Goal: Information Seeking & Learning: Learn about a topic

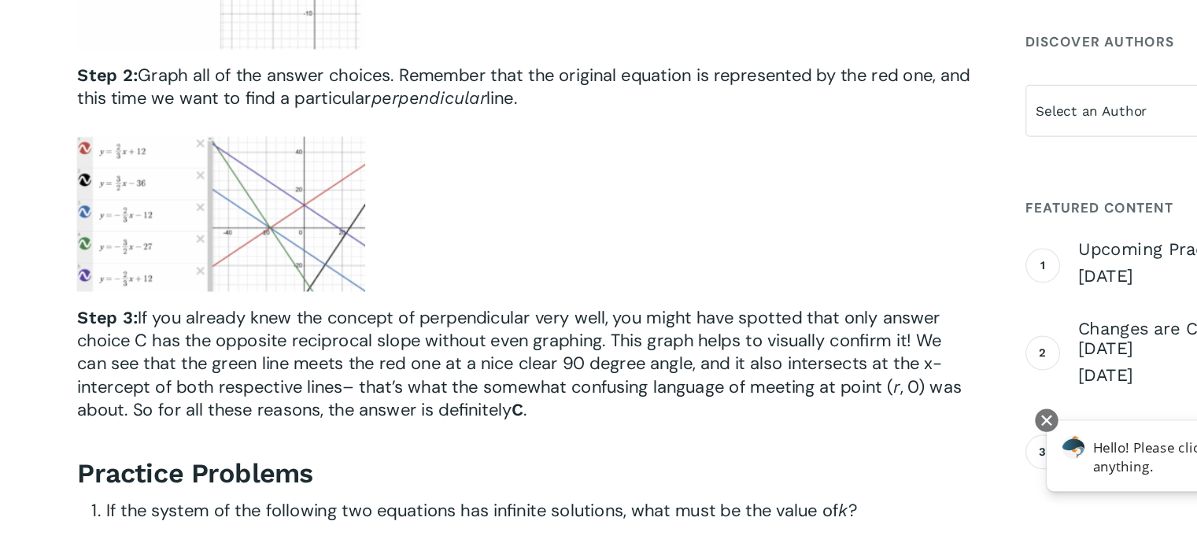
scroll to position [4156, 0]
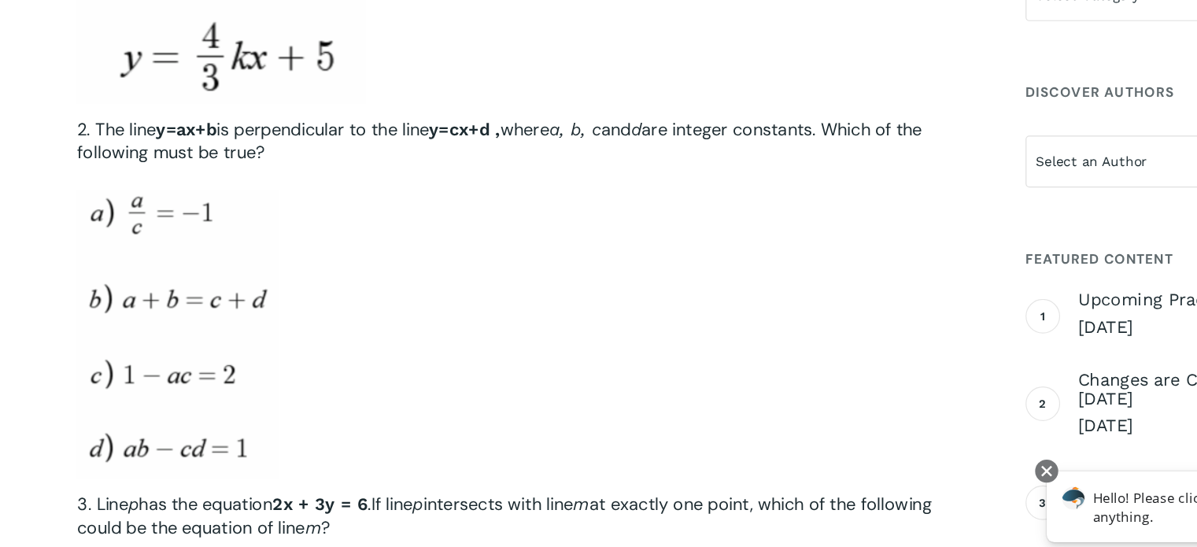
scroll to position [4700, 0]
click at [158, 253] on img at bounding box center [145, 331] width 165 height 236
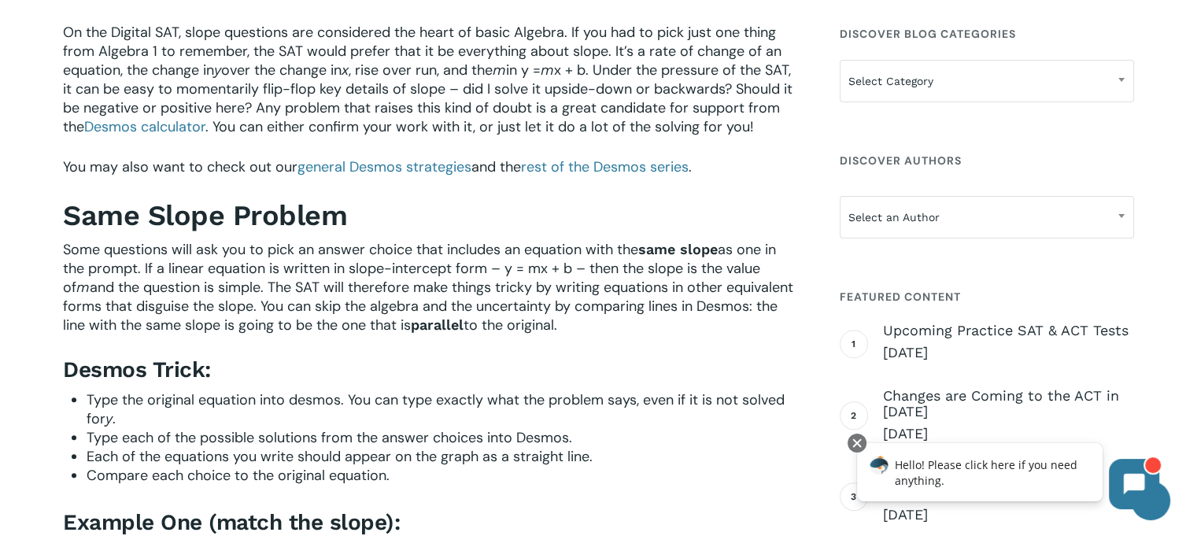
scroll to position [545, 0]
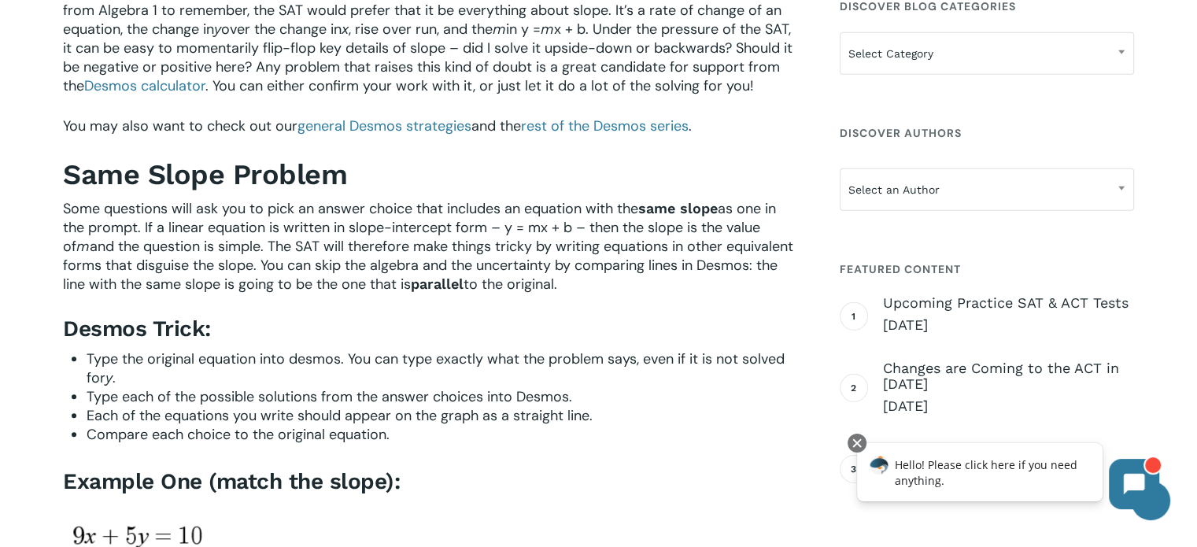
click at [573, 135] on span "rest of the Desmos series" at bounding box center [605, 125] width 168 height 19
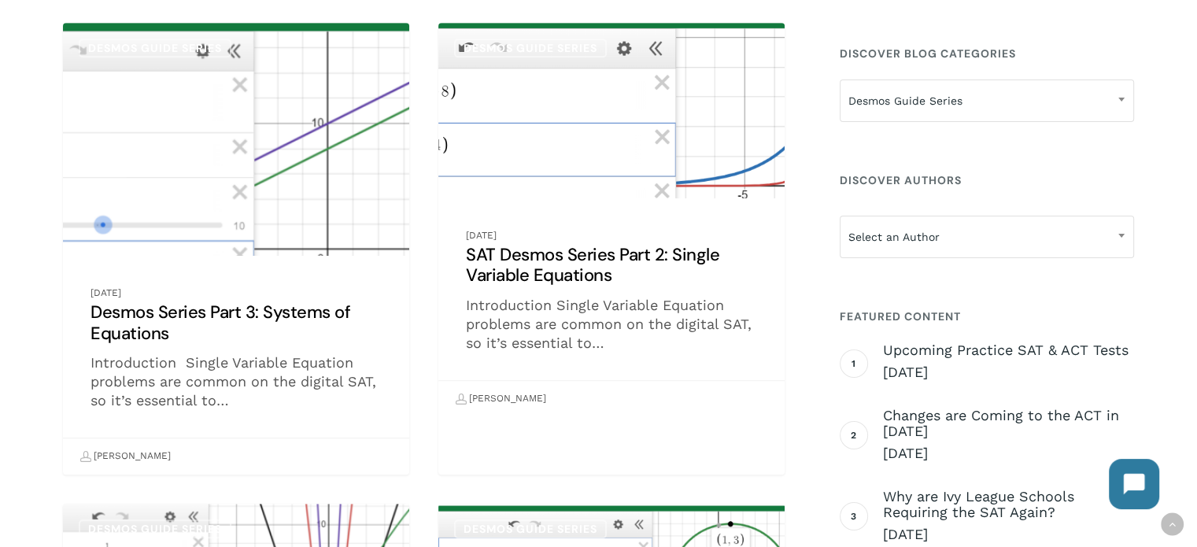
scroll to position [705, 0]
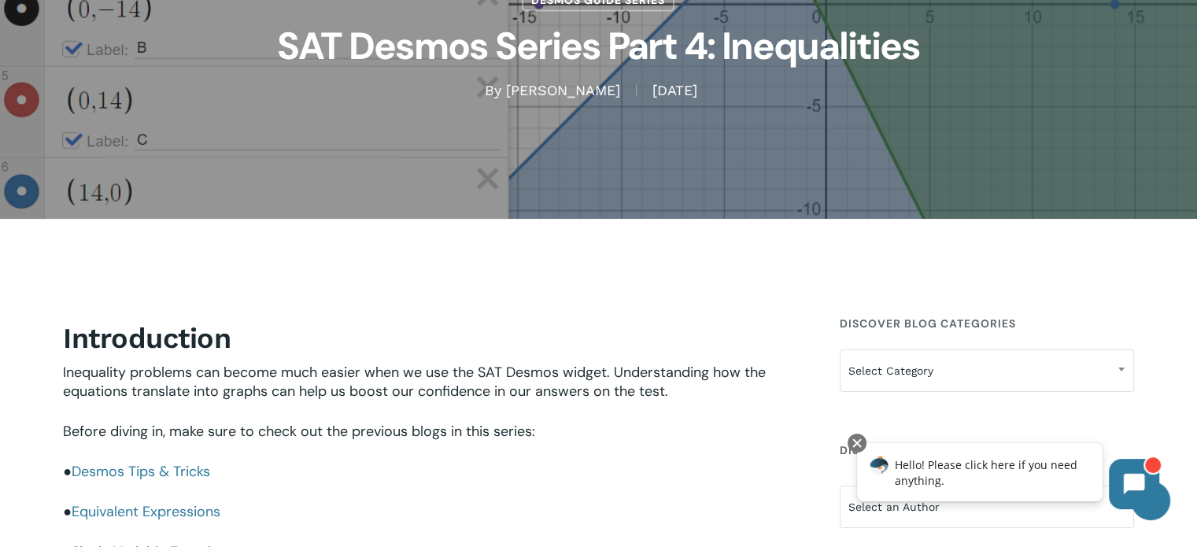
scroll to position [224, 0]
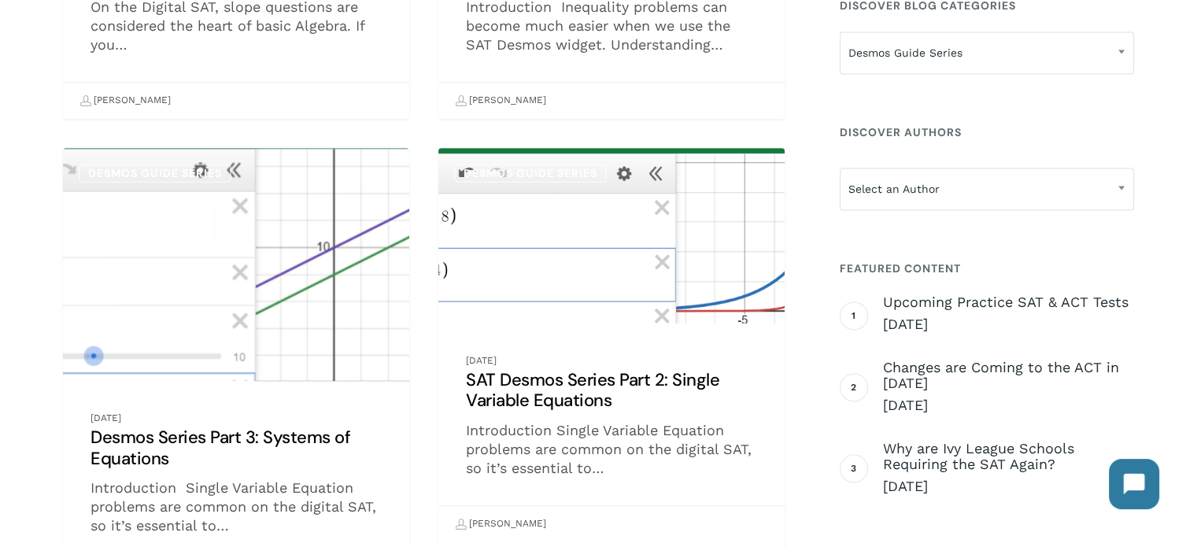
scroll to position [734, 0]
click at [249, 308] on link "Desmos Series Part 3: Systems of Equations" at bounding box center [236, 374] width 346 height 452
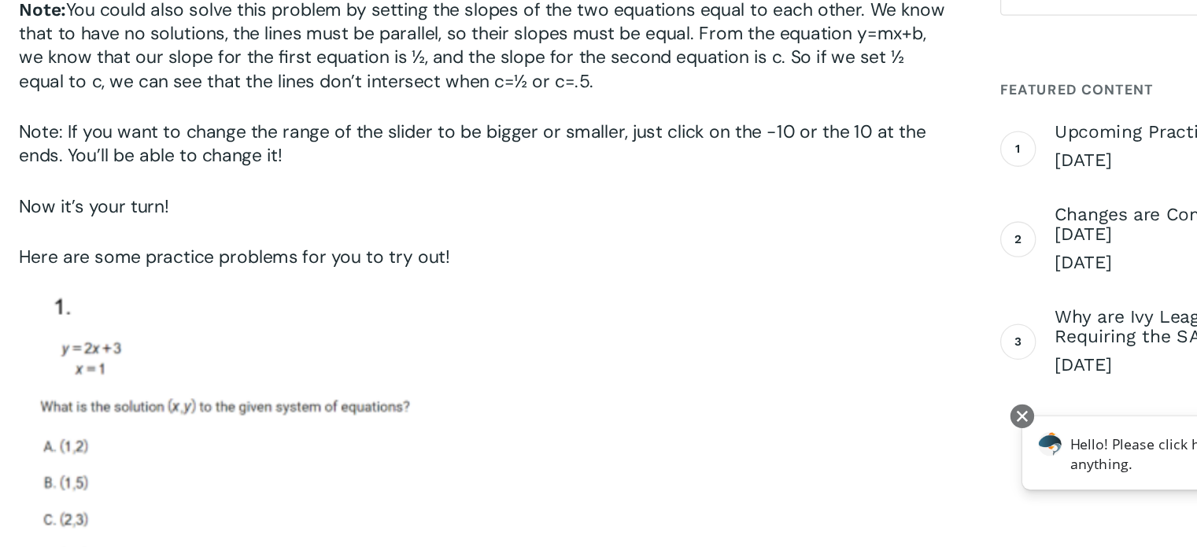
scroll to position [4090, 0]
